Goal: Find specific page/section: Find specific page/section

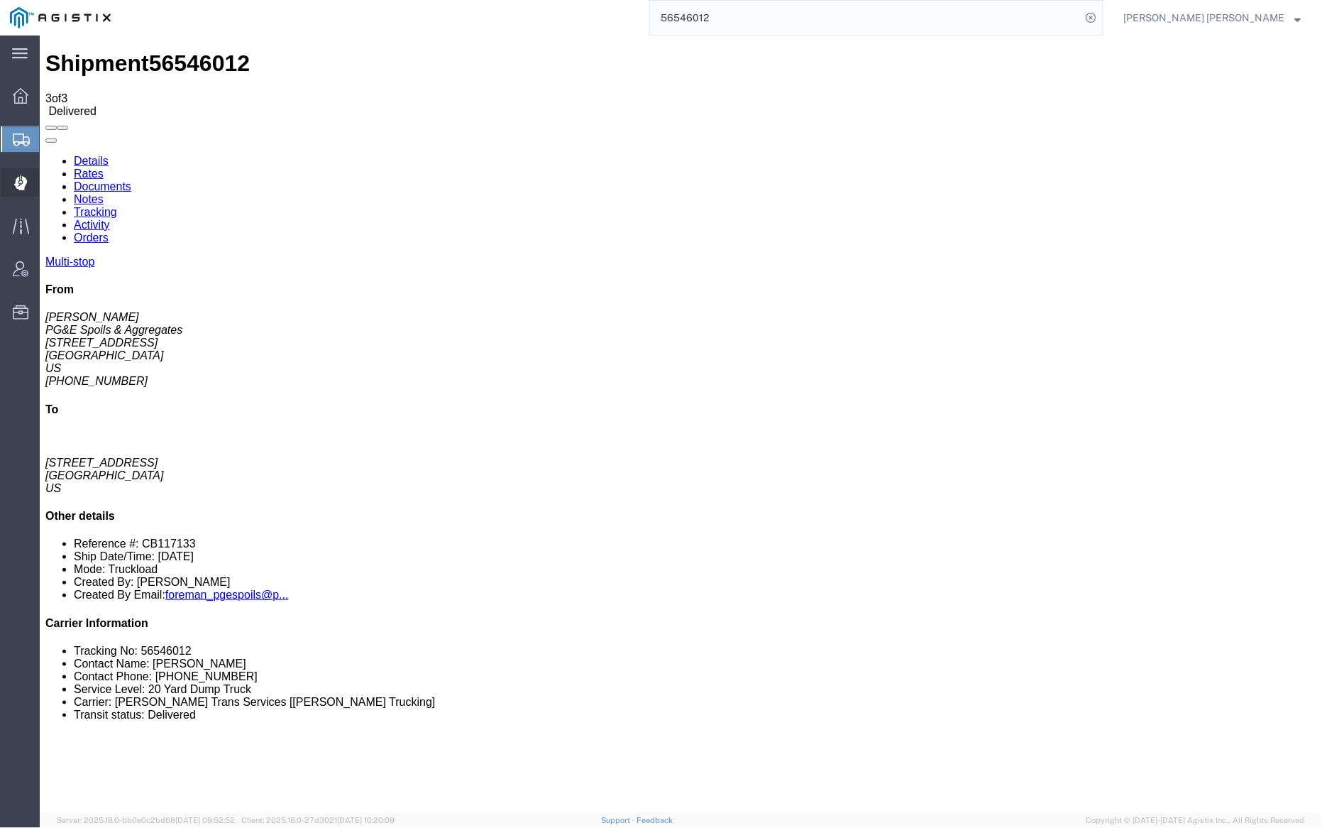
click at [49, 185] on span "Dispatch Manager" at bounding box center [44, 182] width 10 height 28
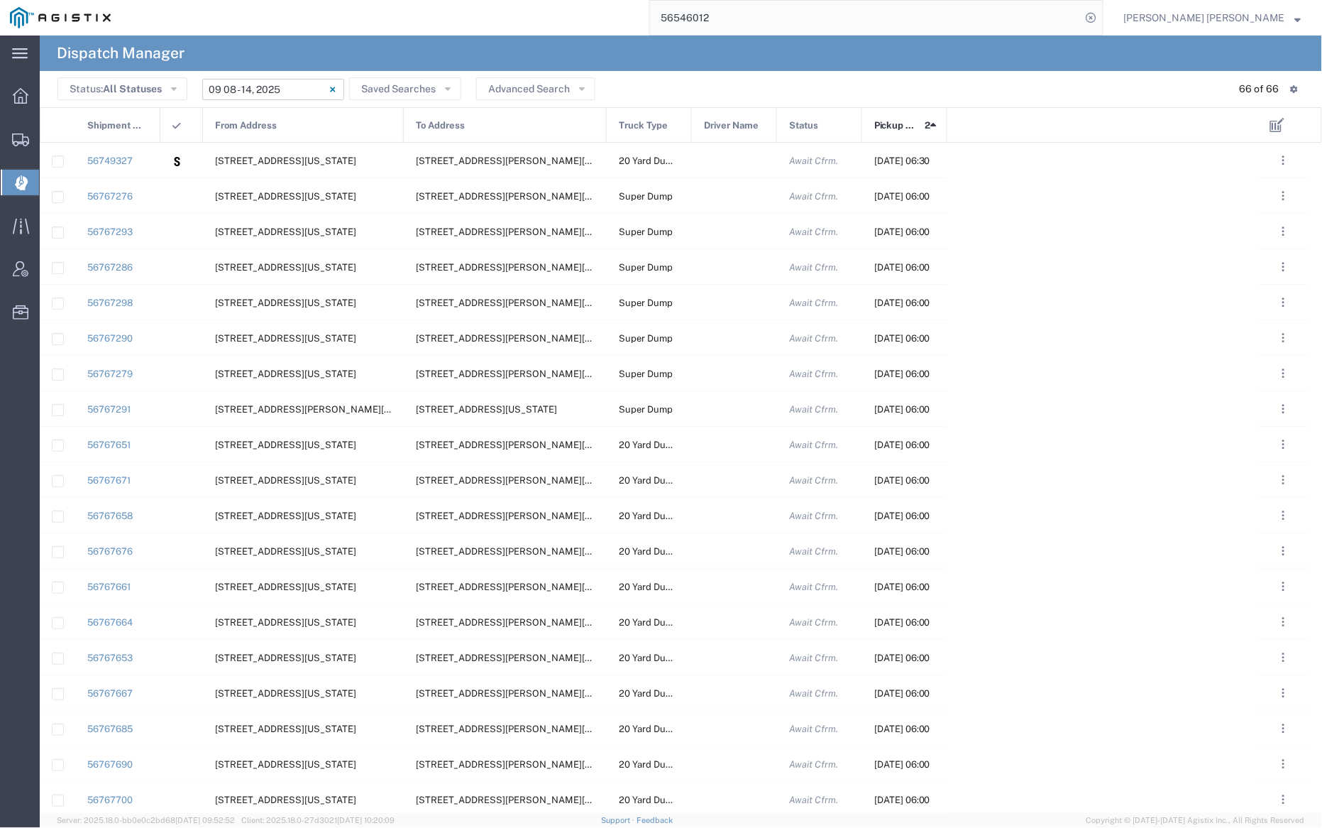
click at [300, 82] on input "[DATE] - [DATE]" at bounding box center [273, 89] width 142 height 21
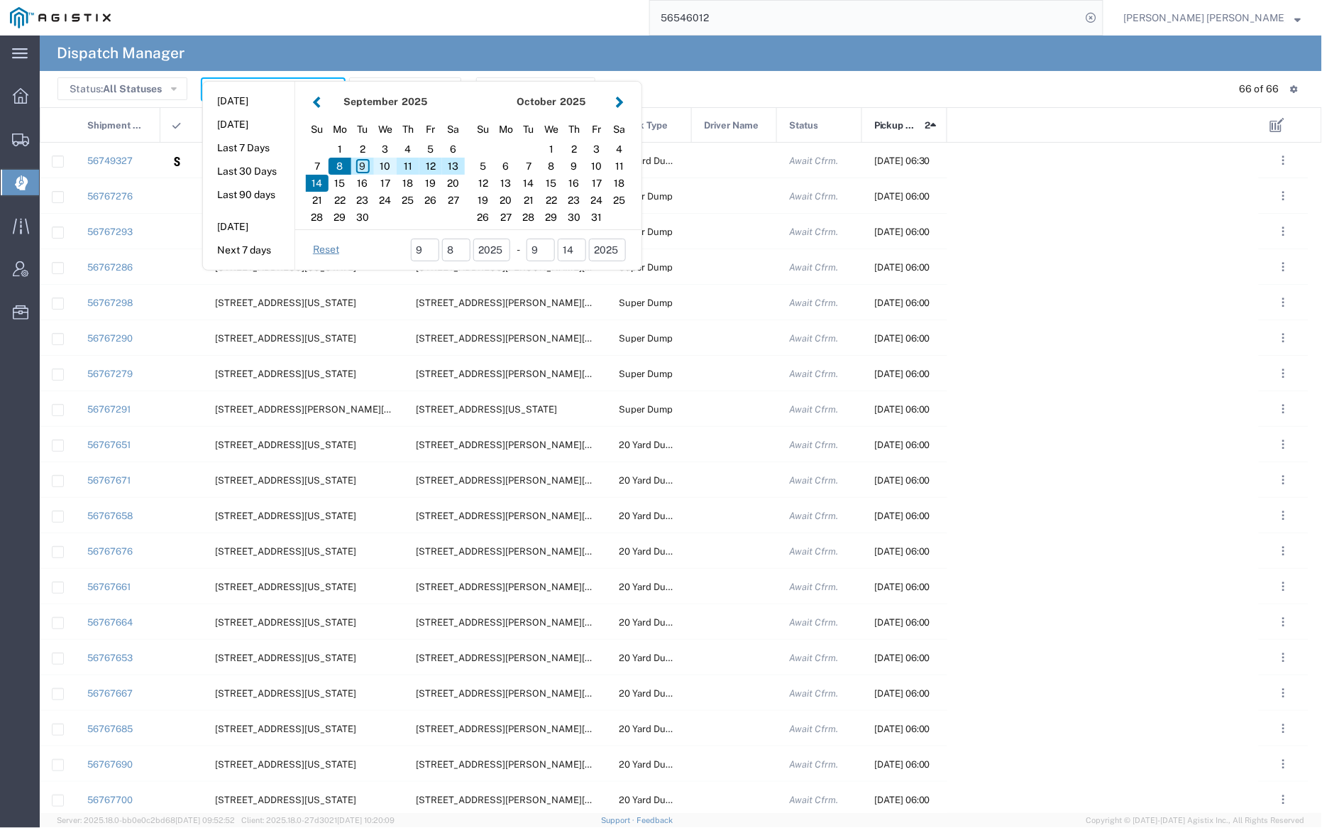
click at [387, 165] on div "10" at bounding box center [385, 166] width 23 height 17
type input "[DATE]"
type input "[DATE] - [DATE]"
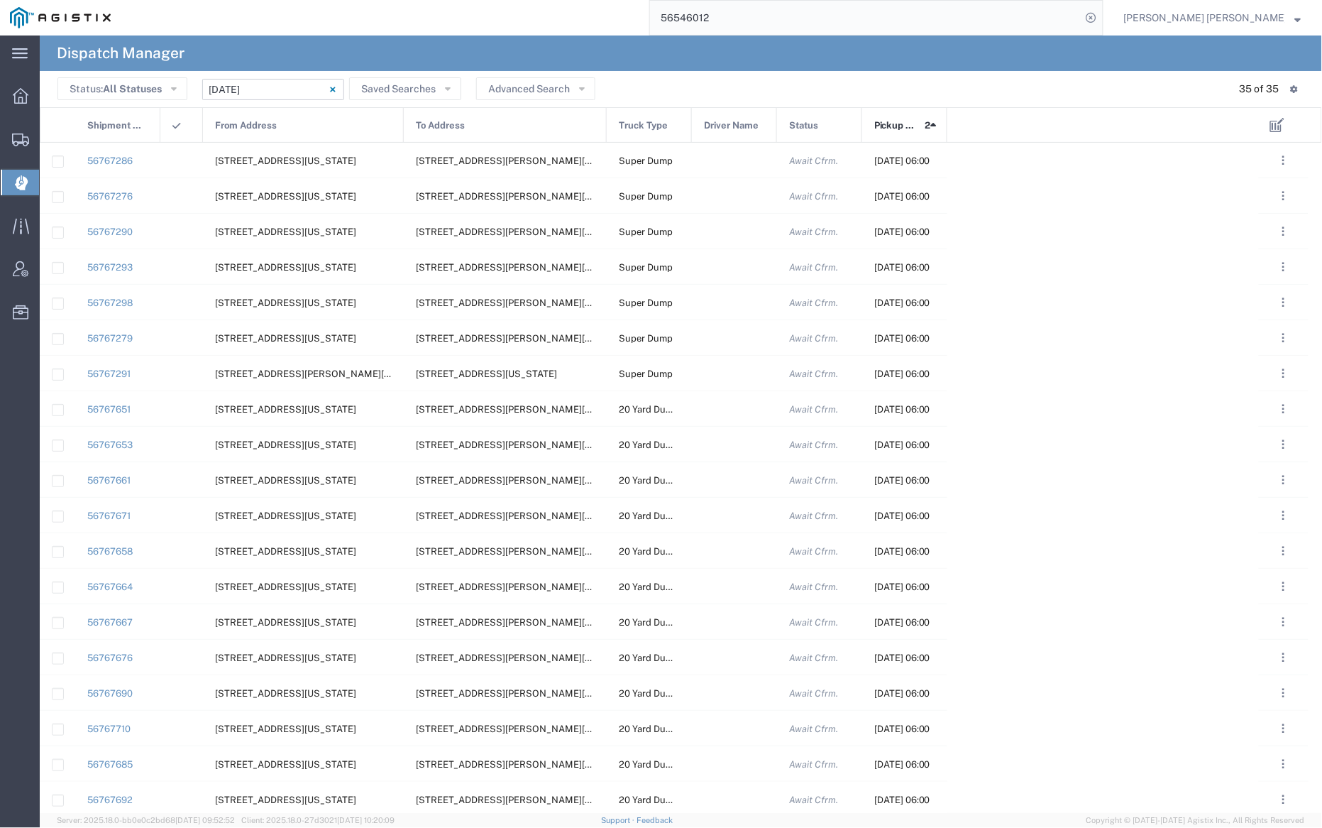
click at [266, 126] on span "From Address" at bounding box center [246, 125] width 62 height 35
click at [993, 33] on input "56546012" at bounding box center [865, 18] width 431 height 34
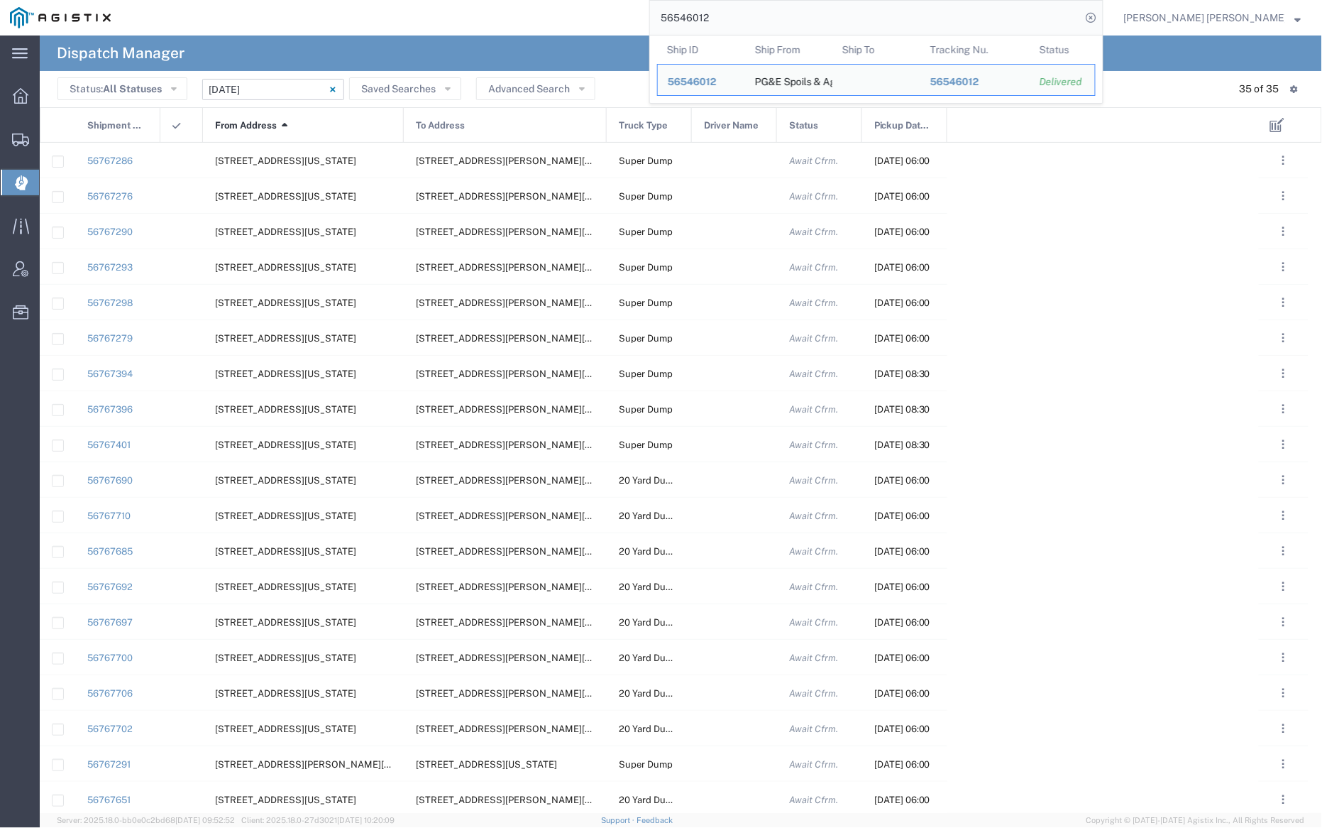
click at [539, 55] on agx-page-header "Dispatch Manager" at bounding box center [681, 52] width 1282 height 35
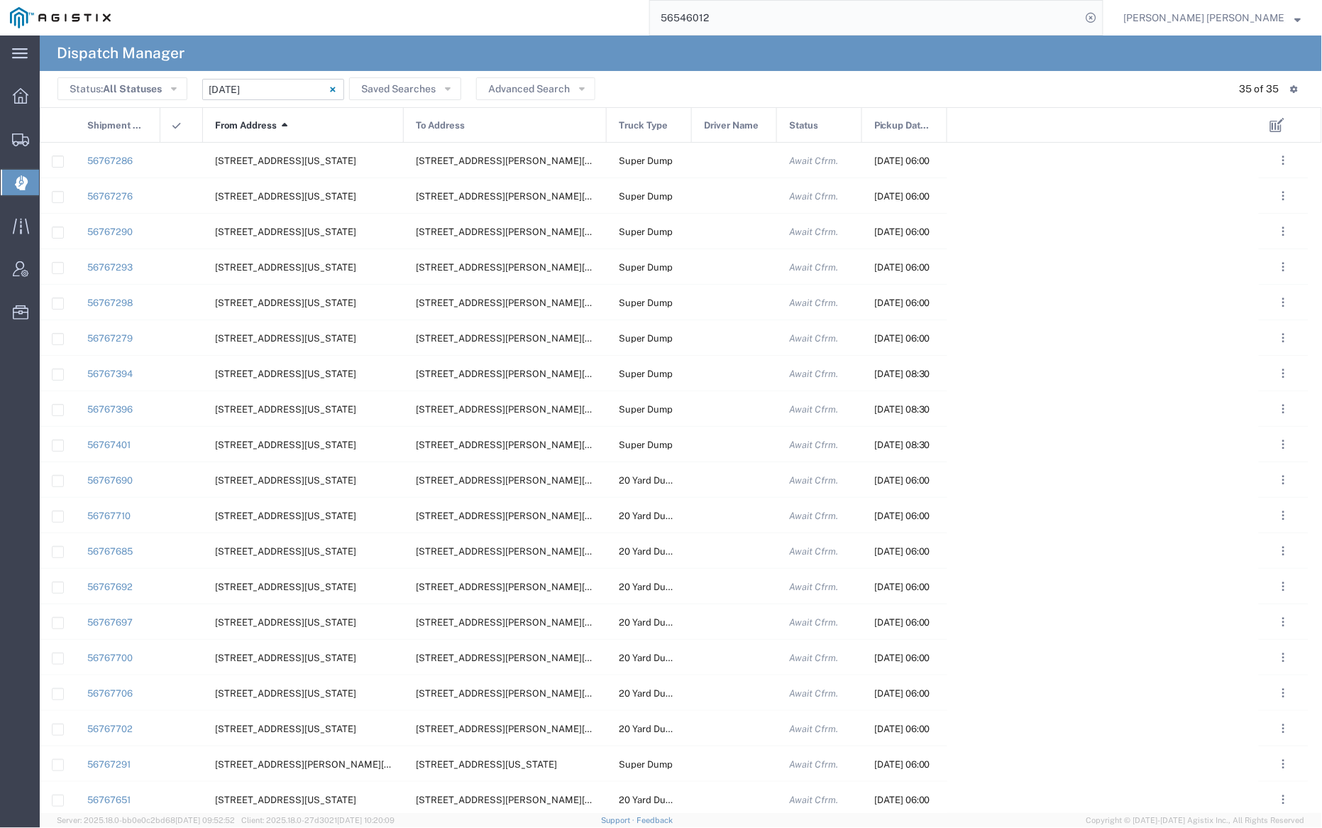
click at [304, 136] on div "From Address 1" at bounding box center [304, 125] width 201 height 35
click at [307, 132] on div "From Address 1" at bounding box center [304, 125] width 201 height 35
click at [507, 49] on agx-page-header "Dispatch Manager" at bounding box center [681, 52] width 1282 height 35
